Goal: Contribute content: Add original content to the website for others to see

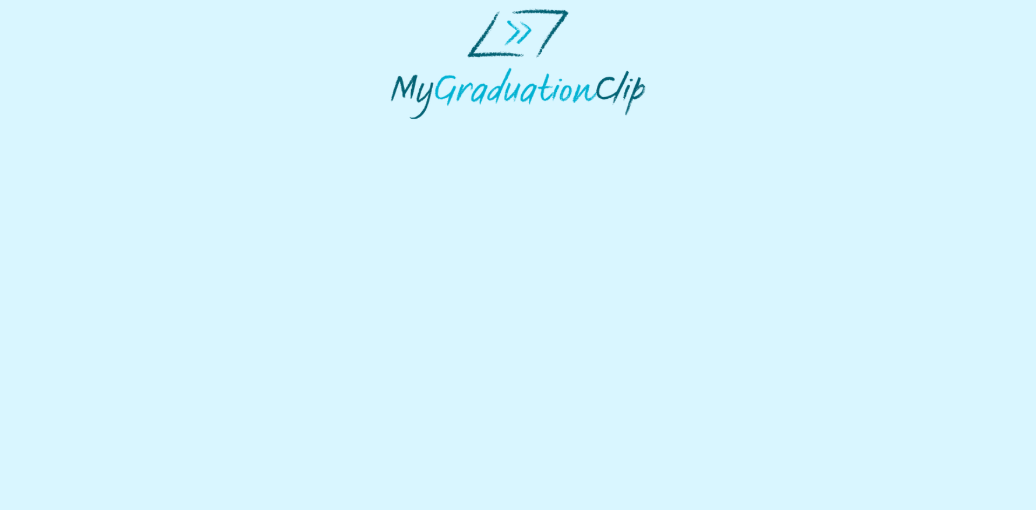
select select "**********"
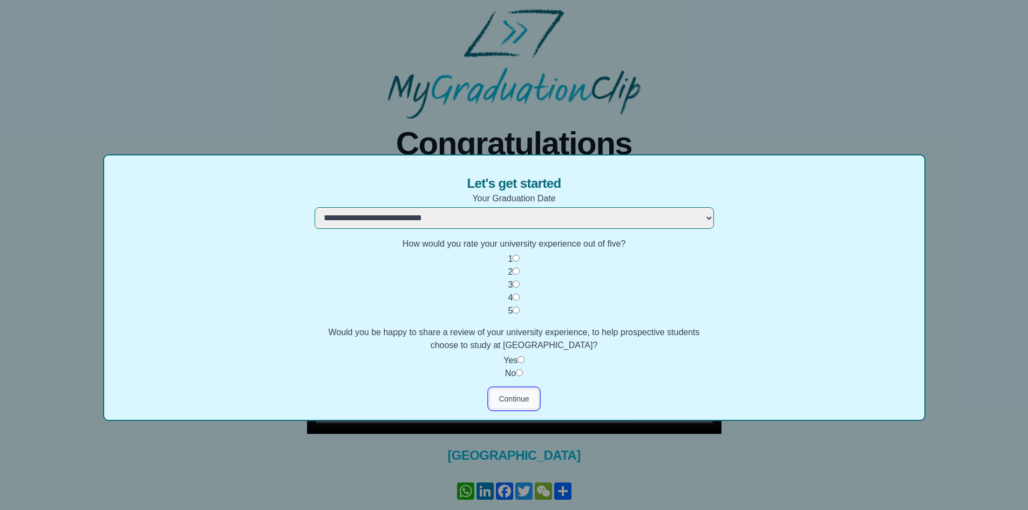
click at [511, 402] on button "Continue" at bounding box center [514, 399] width 49 height 21
click at [518, 400] on button "Continue" at bounding box center [514, 399] width 49 height 21
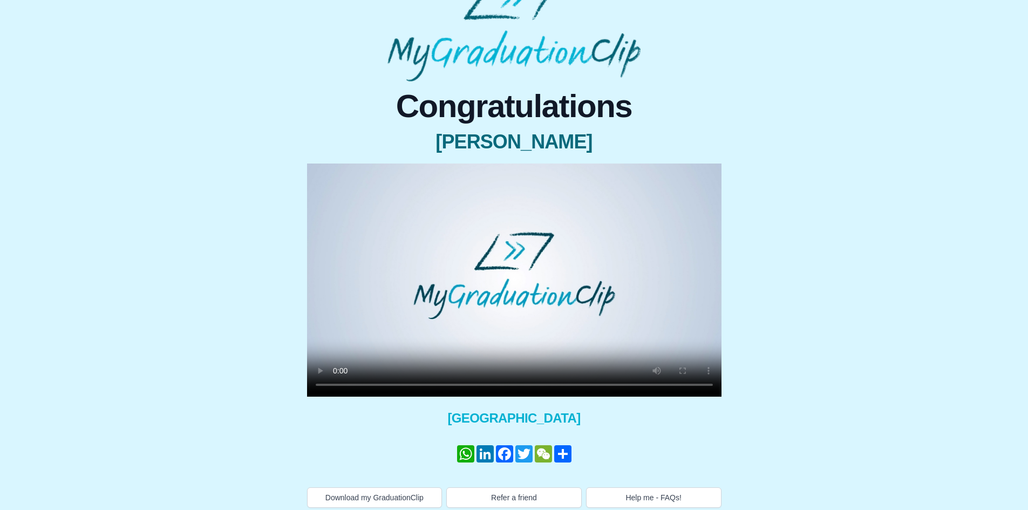
scroll to position [44, 0]
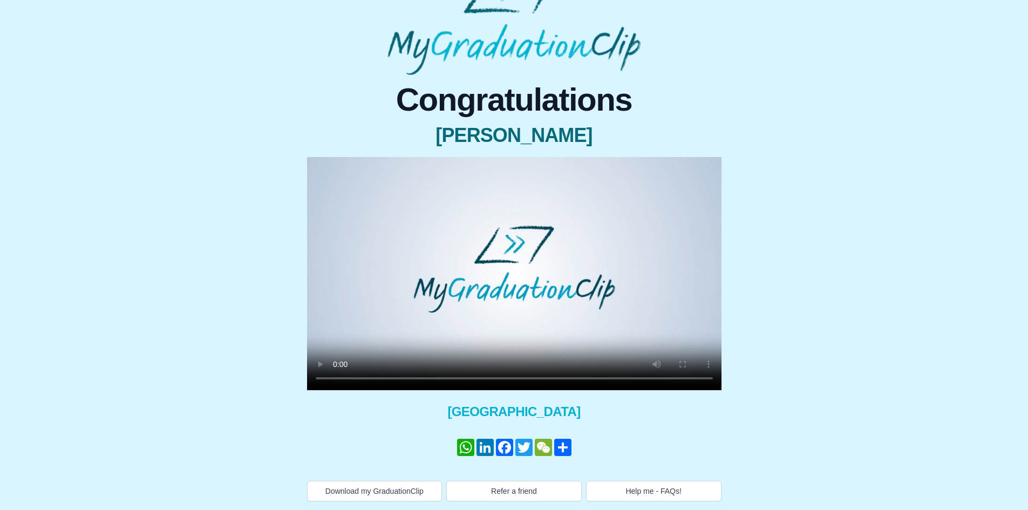
click at [821, 330] on div "Congratulations [PERSON_NAME] × Share your GraduationClip now! WhatsApp LinkedI…" at bounding box center [514, 288] width 1011 height 426
drag, startPoint x: 838, startPoint y: 221, endPoint x: 680, endPoint y: 284, distance: 170.3
click at [838, 221] on div "Congratulations [PERSON_NAME] × Share your GraduationClip now! WhatsApp LinkedI…" at bounding box center [514, 288] width 1011 height 426
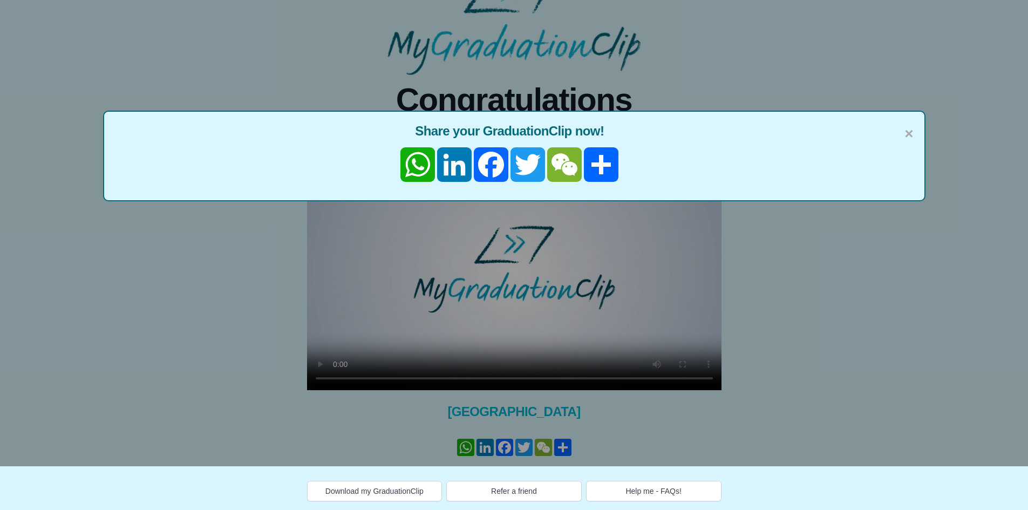
click at [472, 375] on div "× Share your GraduationClip now! WhatsApp LinkedIn Facebook Twitter WeChat Share" at bounding box center [514, 211] width 1028 height 510
click at [461, 381] on div "× Share your GraduationClip now! WhatsApp LinkedIn Facebook Twitter WeChat Share" at bounding box center [514, 211] width 1028 height 510
click at [908, 133] on span "×" at bounding box center [909, 134] width 9 height 23
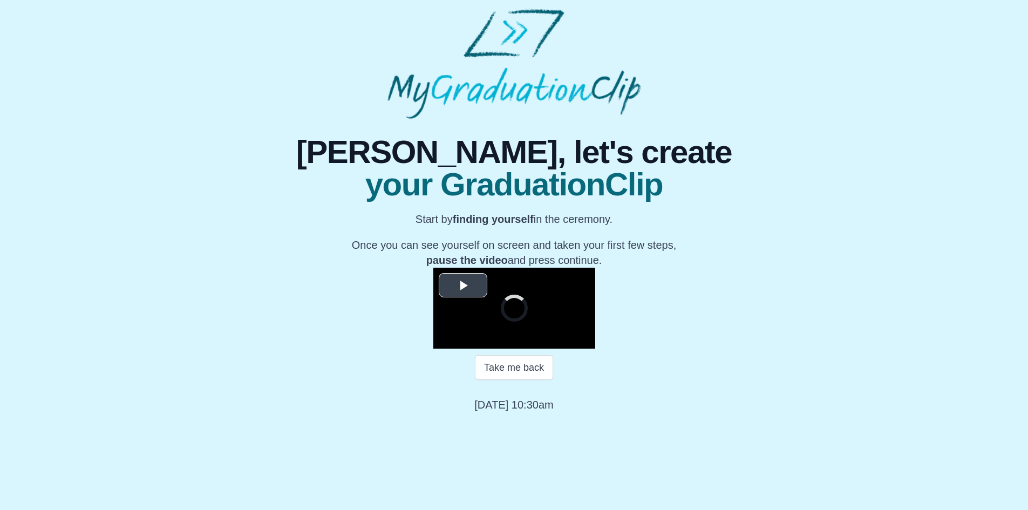
scroll to position [89, 0]
click at [463, 285] on span "Video Player" at bounding box center [463, 285] width 0 height 0
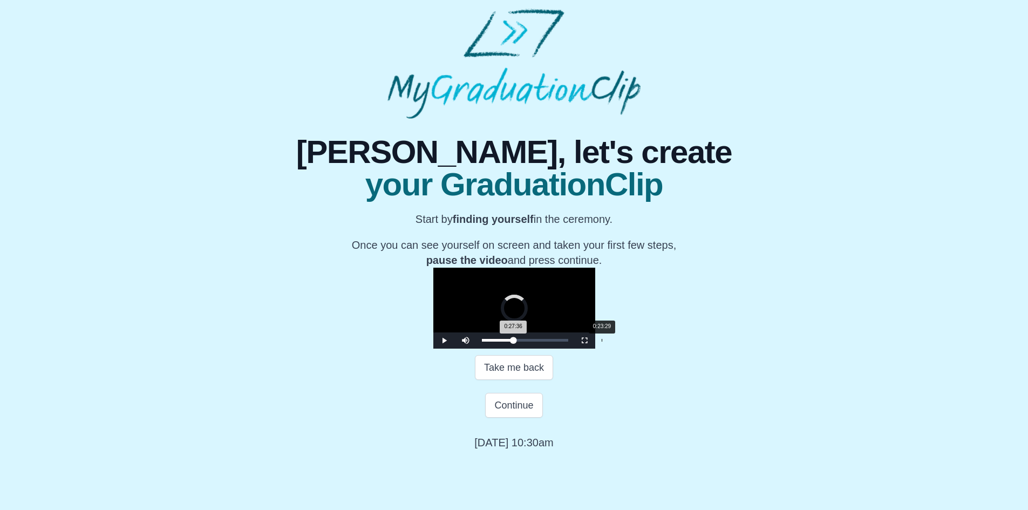
drag, startPoint x: 474, startPoint y: 427, endPoint x: 453, endPoint y: 429, distance: 21.1
click at [482, 342] on div "Loaded : 0% 0:23:29 0:27:36 Progress : 0%" at bounding box center [525, 340] width 86 height 3
click at [612, 342] on div "0:25:23" at bounding box center [612, 340] width 1 height 3
click at [482, 342] on div "Loaded : 0% 0:26:26 0:25:24 Progress : 0%" at bounding box center [525, 340] width 86 height 3
click at [482, 342] on div "0:26:40 Progress : 0%" at bounding box center [497, 340] width 31 height 3
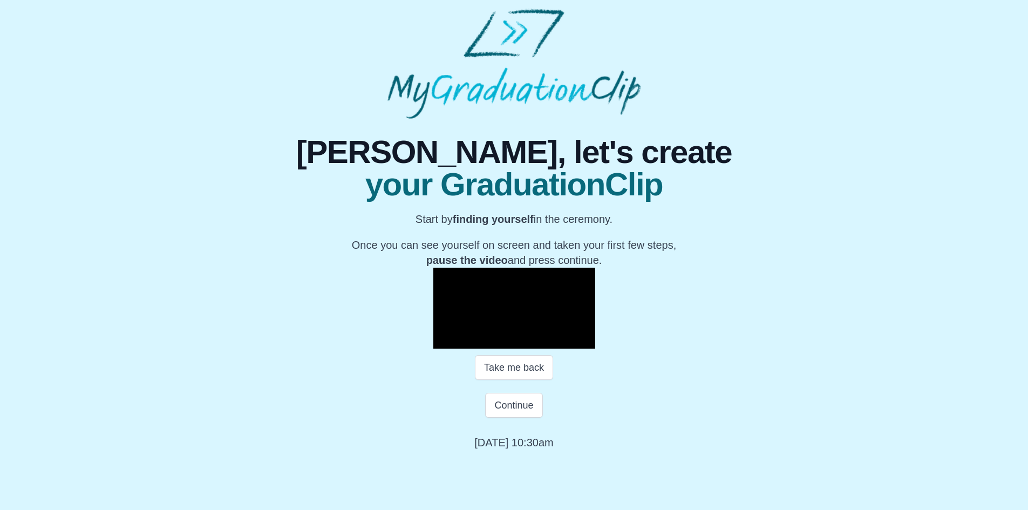
click at [444, 341] on span "Video Player" at bounding box center [444, 341] width 0 height 0
click at [510, 418] on button "Continue" at bounding box center [513, 405] width 57 height 25
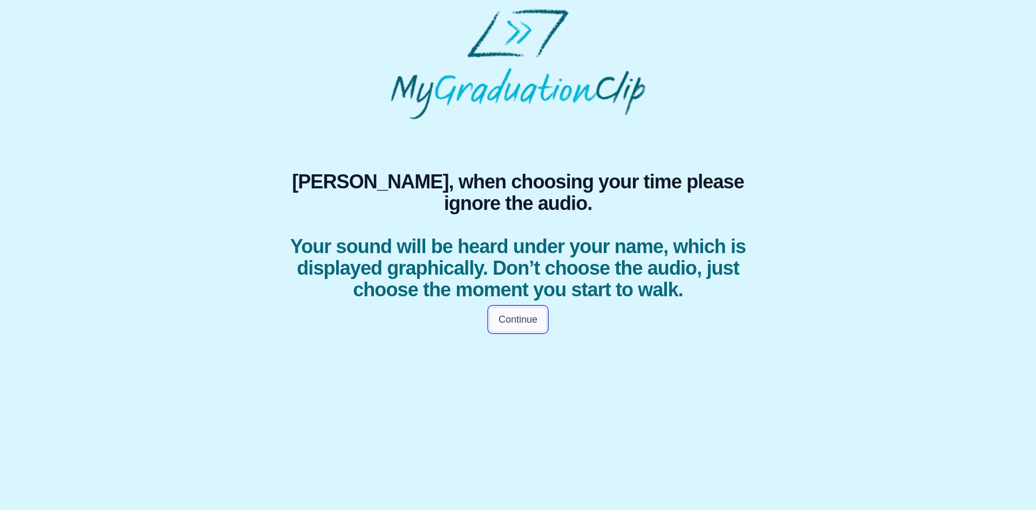
click at [526, 332] on button "Continue" at bounding box center [518, 319] width 57 height 25
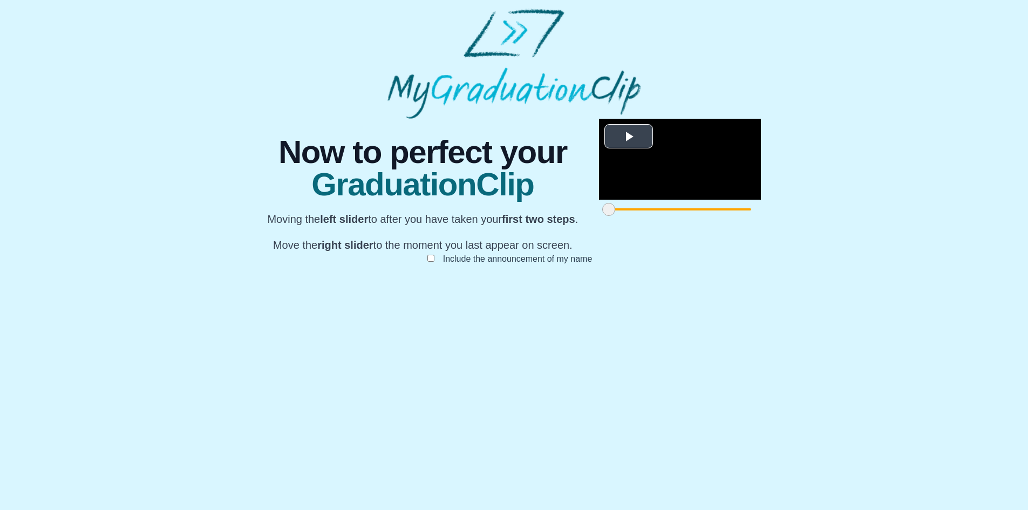
scroll to position [63, 0]
click at [629, 136] on span "Video Player" at bounding box center [629, 136] width 0 height 0
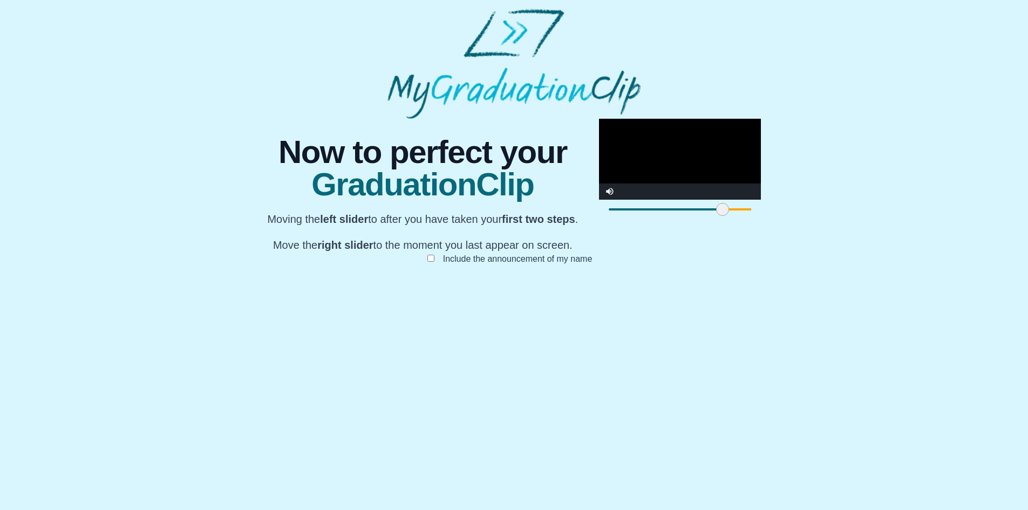
drag, startPoint x: 298, startPoint y: 458, endPoint x: 412, endPoint y: 464, distance: 114.0
click at [713, 219] on div at bounding box center [722, 209] width 19 height 19
drag, startPoint x: 411, startPoint y: 459, endPoint x: 233, endPoint y: 459, distance: 177.6
click at [235, 286] on div "**********" at bounding box center [514, 202] width 1011 height 167
click at [599, 200] on video "Video Player" at bounding box center [680, 159] width 162 height 81
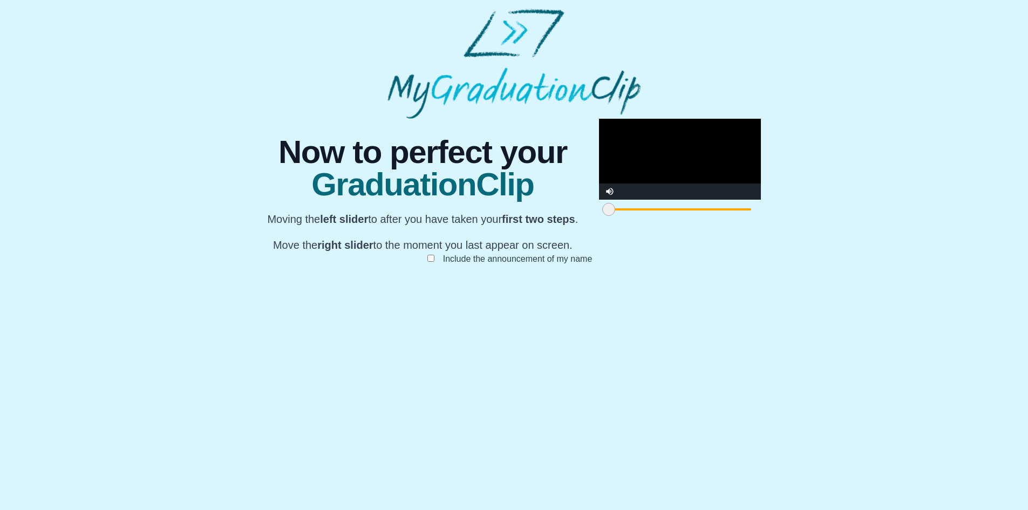
click at [599, 200] on video "Video Player" at bounding box center [680, 159] width 162 height 81
drag, startPoint x: 733, startPoint y: 457, endPoint x: 594, endPoint y: 464, distance: 139.4
click at [904, 216] on span at bounding box center [910, 209] width 13 height 13
click at [599, 200] on video "Video Player" at bounding box center [680, 159] width 162 height 81
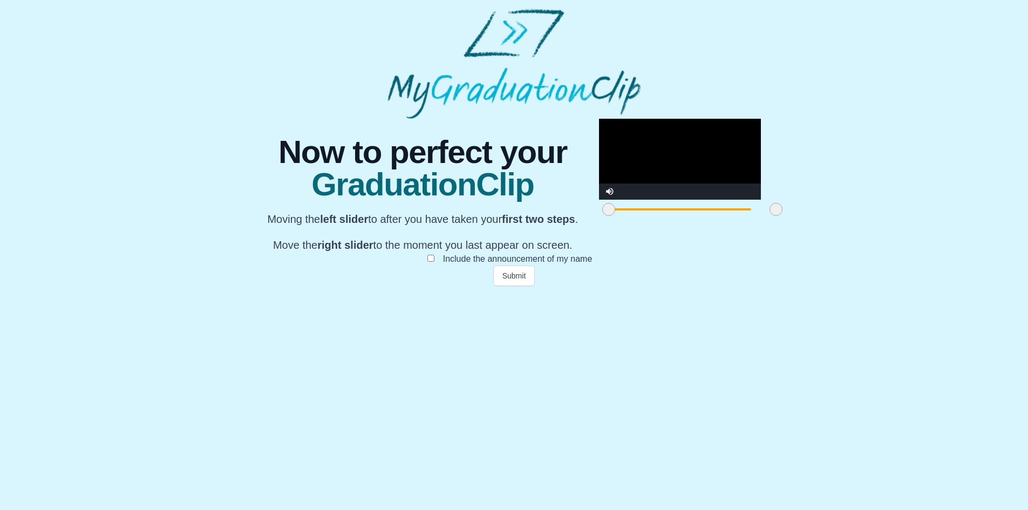
drag, startPoint x: 594, startPoint y: 459, endPoint x: 460, endPoint y: 460, distance: 133.9
click at [770, 216] on span at bounding box center [776, 209] width 13 height 13
click at [599, 200] on video "Video Player" at bounding box center [680, 159] width 162 height 81
drag, startPoint x: 293, startPoint y: 457, endPoint x: 329, endPoint y: 462, distance: 37.0
click at [639, 216] on span at bounding box center [645, 209] width 13 height 13
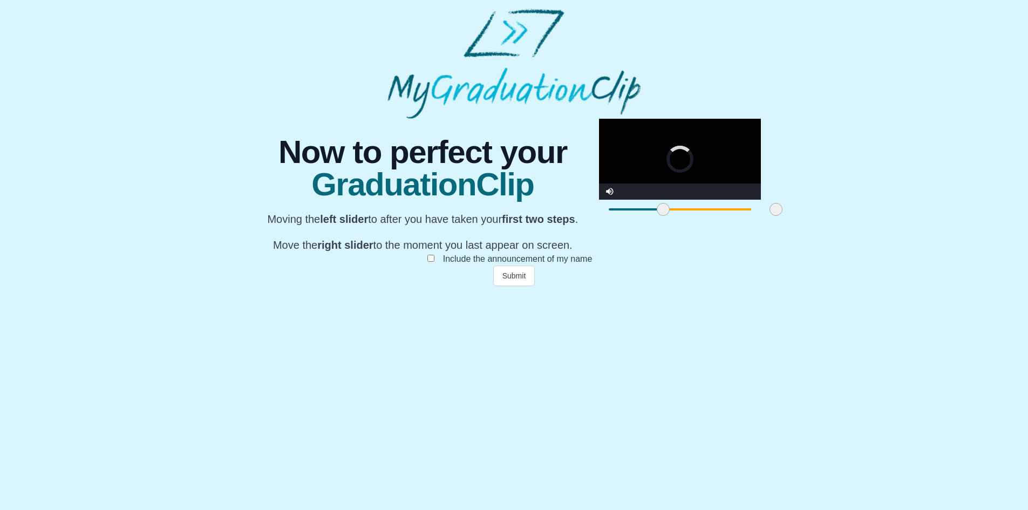
drag, startPoint x: 338, startPoint y: 460, endPoint x: 344, endPoint y: 460, distance: 6.5
click at [657, 216] on span at bounding box center [663, 209] width 13 height 13
drag, startPoint x: 349, startPoint y: 460, endPoint x: 369, endPoint y: 460, distance: 20.5
click at [658, 216] on span at bounding box center [664, 209] width 13 height 13
click at [599, 200] on video "Video Player" at bounding box center [680, 159] width 162 height 81
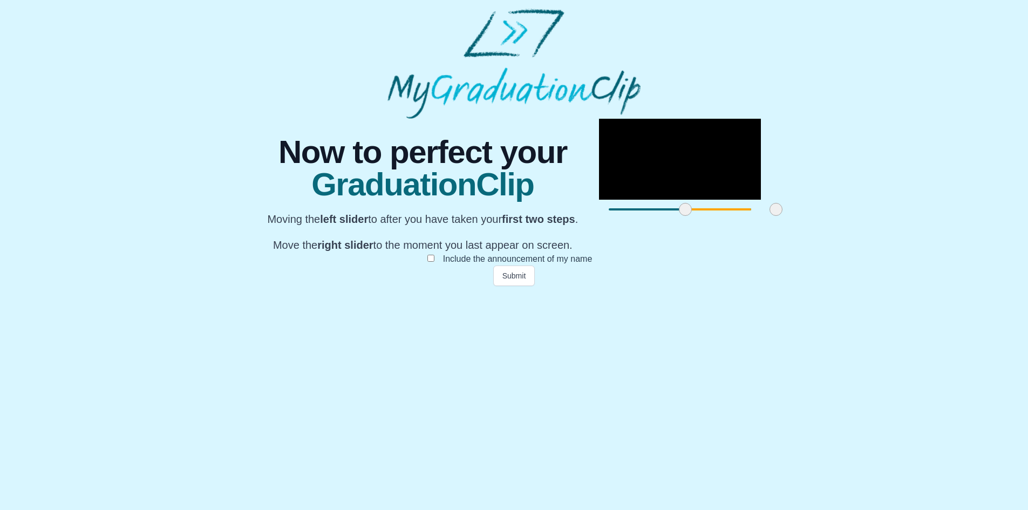
click at [837, 286] on div "**********" at bounding box center [514, 202] width 1011 height 167
drag, startPoint x: 459, startPoint y: 460, endPoint x: 398, endPoint y: 461, distance: 61.0
click at [709, 216] on span at bounding box center [715, 209] width 13 height 13
click at [599, 200] on video "Video Player" at bounding box center [680, 159] width 162 height 81
drag, startPoint x: 402, startPoint y: 460, endPoint x: 390, endPoint y: 460, distance: 11.3
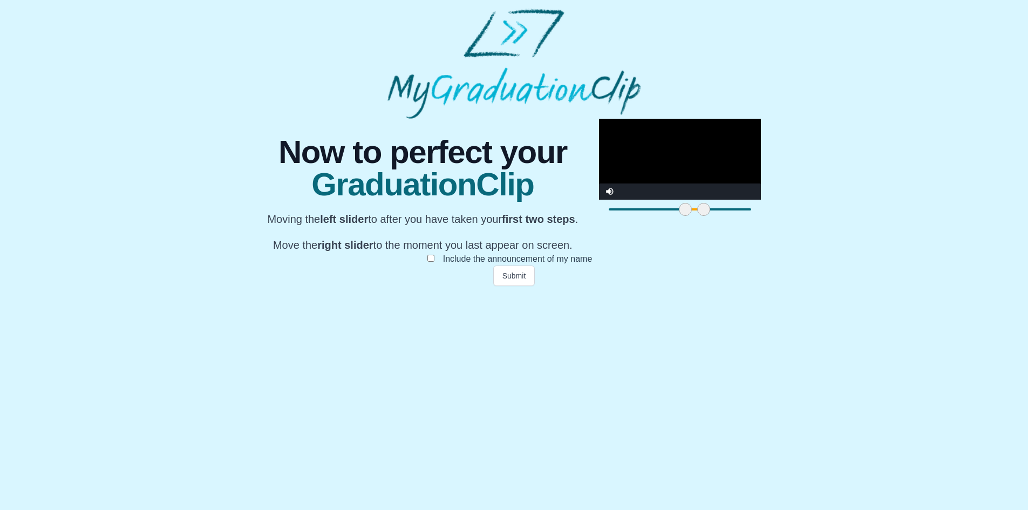
click at [697, 216] on span at bounding box center [703, 209] width 13 height 13
drag, startPoint x: 470, startPoint y: 351, endPoint x: 463, endPoint y: 359, distance: 11.1
click at [599, 200] on video "Video Player" at bounding box center [680, 159] width 162 height 81
drag, startPoint x: 390, startPoint y: 460, endPoint x: 380, endPoint y: 460, distance: 9.7
click at [693, 216] on span at bounding box center [699, 209] width 13 height 13
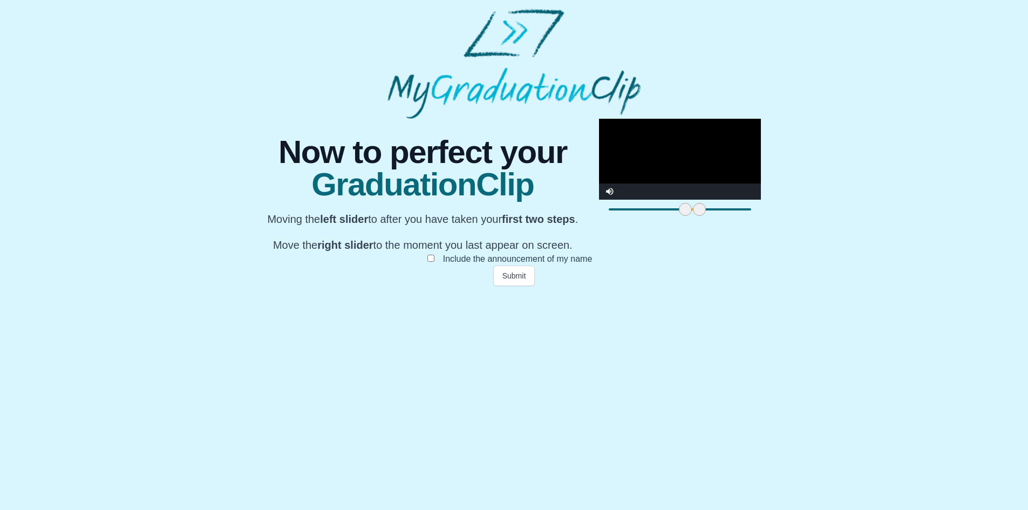
click at [599, 200] on video "Video Player" at bounding box center [680, 159] width 162 height 81
click at [514, 286] on button "Submit" at bounding box center [514, 276] width 42 height 21
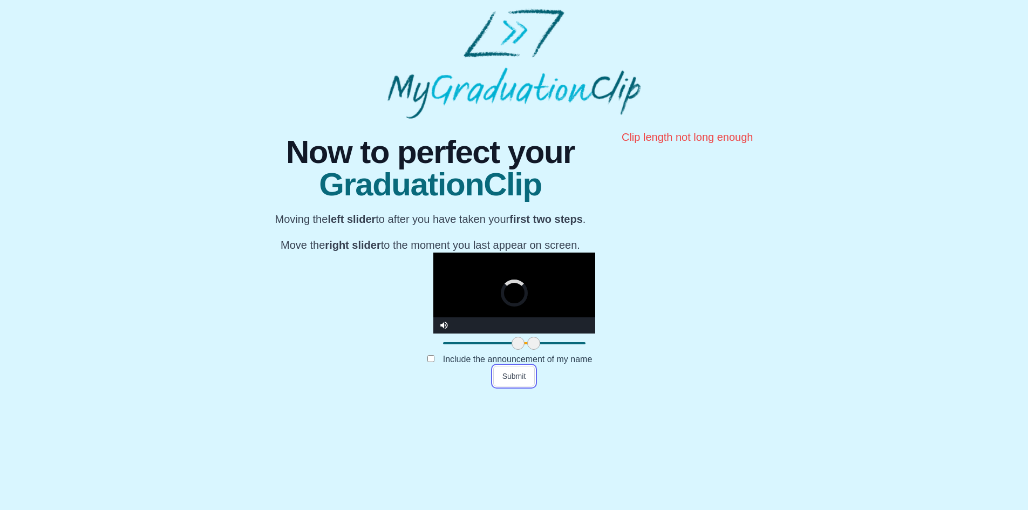
drag, startPoint x: 368, startPoint y: 458, endPoint x: 361, endPoint y: 458, distance: 7.0
click at [512, 350] on span at bounding box center [518, 343] width 13 height 13
drag, startPoint x: 388, startPoint y: 458, endPoint x: 403, endPoint y: 459, distance: 14.6
click at [542, 350] on span at bounding box center [548, 343] width 13 height 13
click at [516, 386] on button "Submit" at bounding box center [514, 376] width 42 height 21
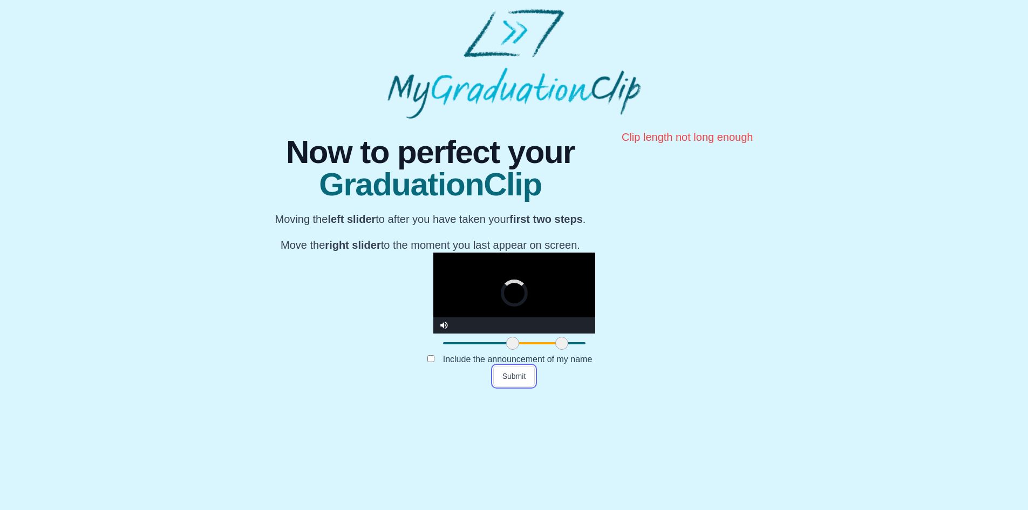
drag, startPoint x: 402, startPoint y: 460, endPoint x: 416, endPoint y: 461, distance: 13.5
click at [555, 350] on span at bounding box center [561, 343] width 13 height 13
drag, startPoint x: 359, startPoint y: 459, endPoint x: 349, endPoint y: 458, distance: 10.3
click at [506, 350] on span at bounding box center [512, 343] width 13 height 13
click at [507, 386] on button "Submit" at bounding box center [514, 376] width 42 height 21
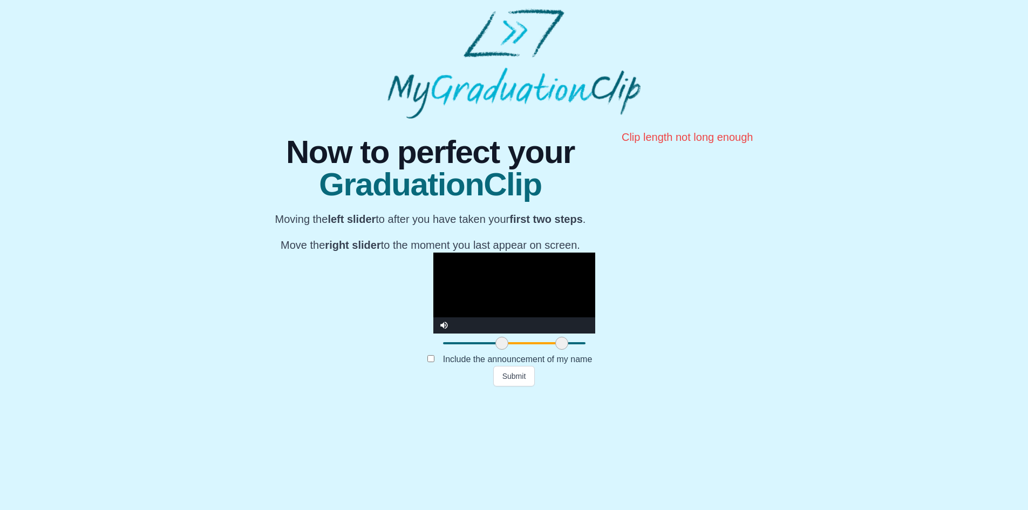
click at [820, 302] on div "**********" at bounding box center [514, 253] width 1011 height 268
